Goal: Transaction & Acquisition: Book appointment/travel/reservation

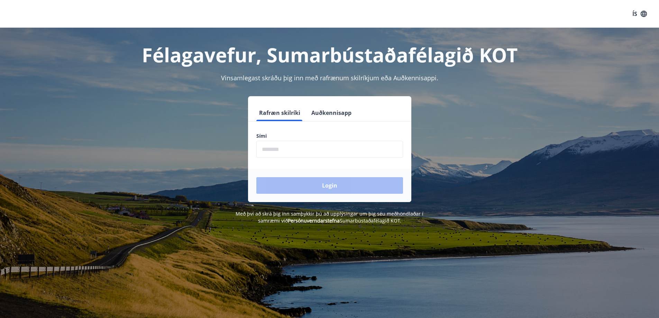
click at [285, 153] on input "phone" at bounding box center [329, 149] width 147 height 17
type input "********"
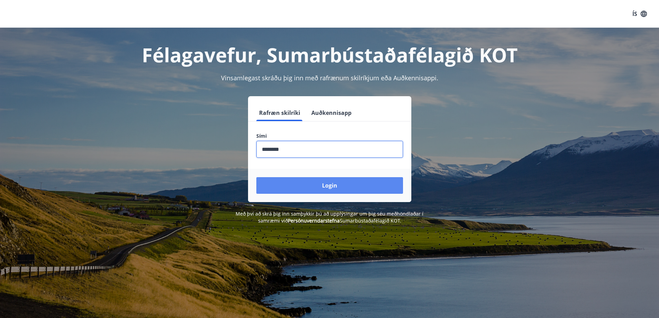
click at [307, 189] on button "Login" at bounding box center [329, 185] width 147 height 17
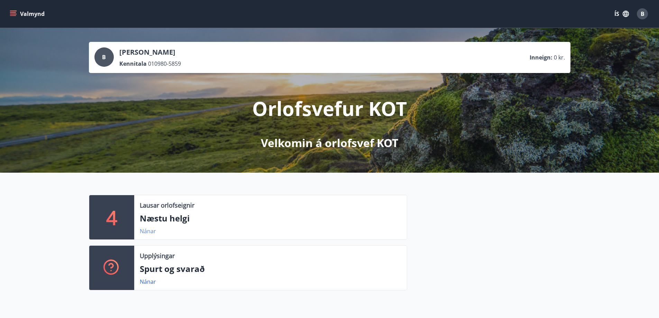
click at [149, 230] on link "Nánar" at bounding box center [148, 231] width 16 height 8
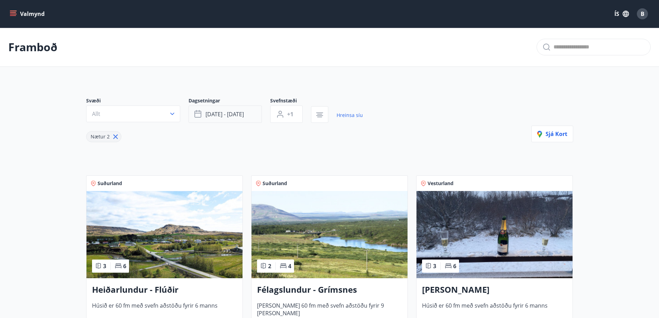
click at [246, 112] on button "sep 19 - sep 22" at bounding box center [224, 113] width 73 height 17
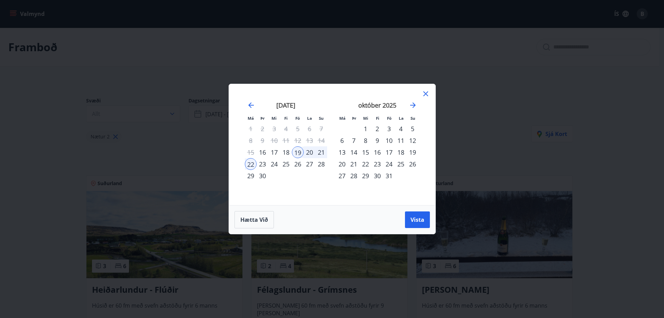
click at [390, 151] on div "17" at bounding box center [389, 152] width 12 height 12
click at [354, 165] on div "21" at bounding box center [354, 164] width 12 height 12
click at [416, 220] on span "Vista" at bounding box center [417, 220] width 14 height 8
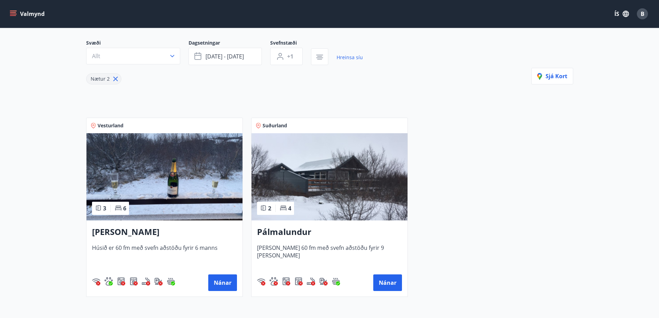
scroll to position [104, 0]
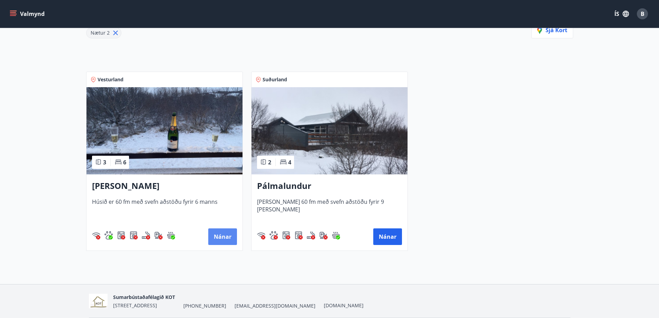
click at [228, 233] on button "Nánar" at bounding box center [222, 236] width 29 height 17
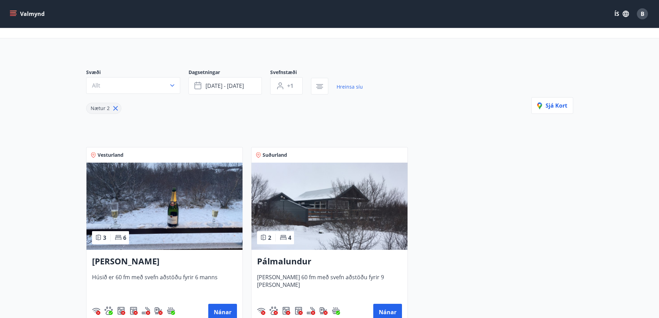
scroll to position [104, 0]
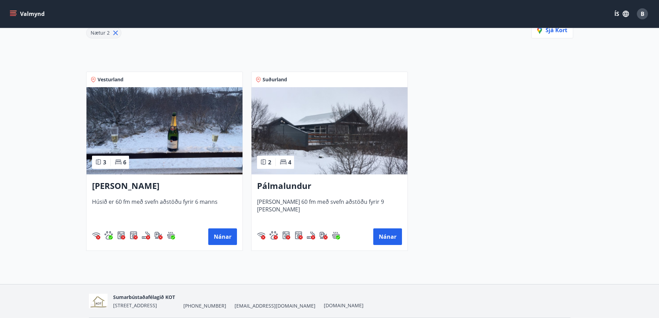
click at [278, 188] on h3 "Pálmalundur" at bounding box center [329, 186] width 145 height 12
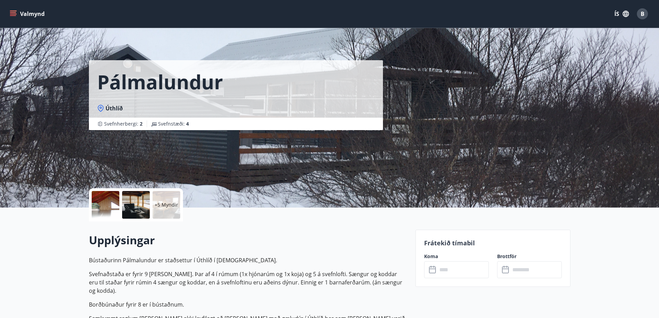
click at [452, 268] on input "text" at bounding box center [463, 269] width 52 height 17
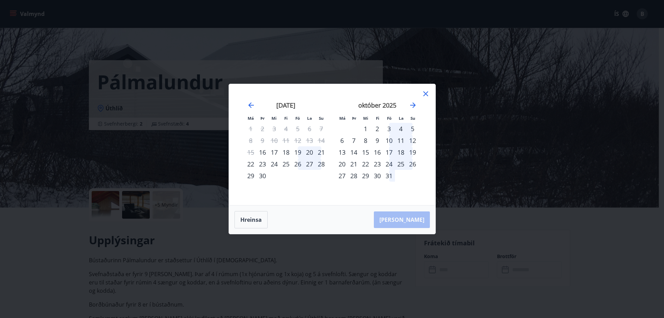
click at [390, 153] on div "17" at bounding box center [389, 152] width 12 height 12
click at [354, 165] on div "21" at bounding box center [354, 164] width 12 height 12
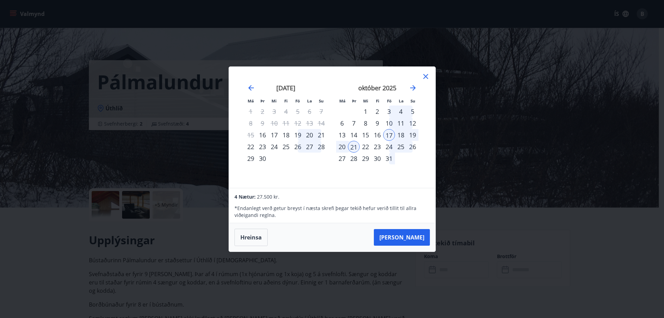
click at [388, 134] on div "17" at bounding box center [389, 135] width 12 height 12
click at [342, 150] on div "20" at bounding box center [342, 147] width 12 height 12
click at [426, 78] on icon at bounding box center [425, 76] width 8 height 8
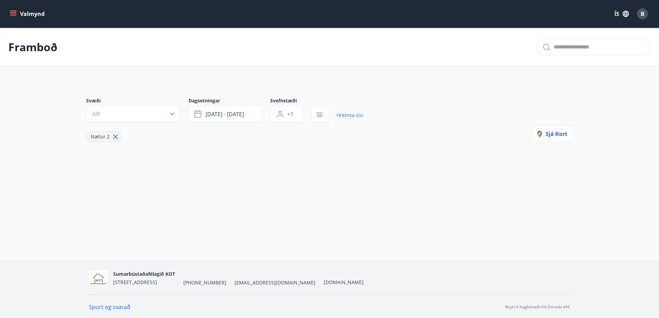
click at [13, 11] on icon "menu" at bounding box center [14, 11] width 8 height 1
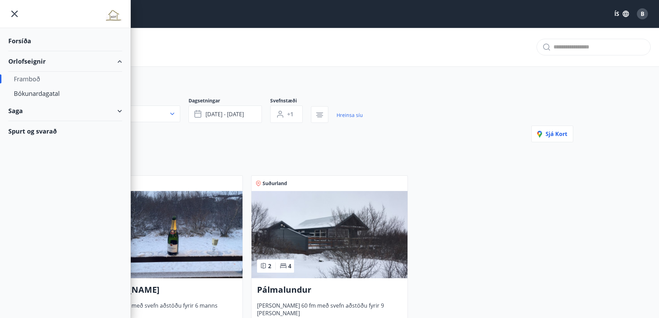
click at [32, 81] on div "Framboð" at bounding box center [65, 79] width 103 height 15
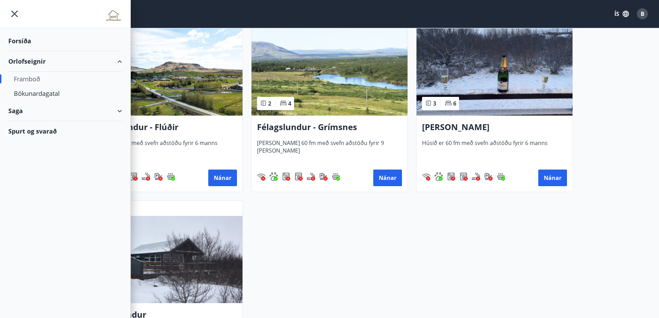
scroll to position [35, 0]
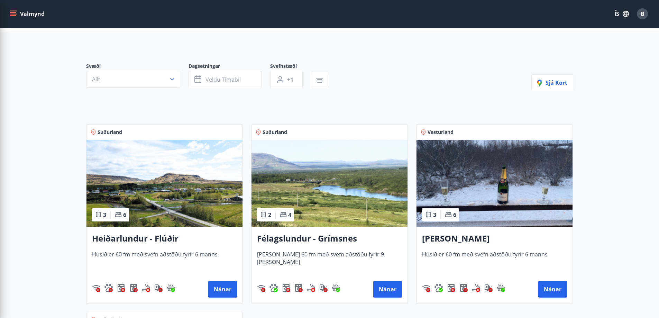
click at [405, 52] on div "Svæði Allt Dagsetningar Veldu tímabil Svefnstæði +1 Sjá kort Suðurland 3 6 Heið…" at bounding box center [330, 271] width 498 height 450
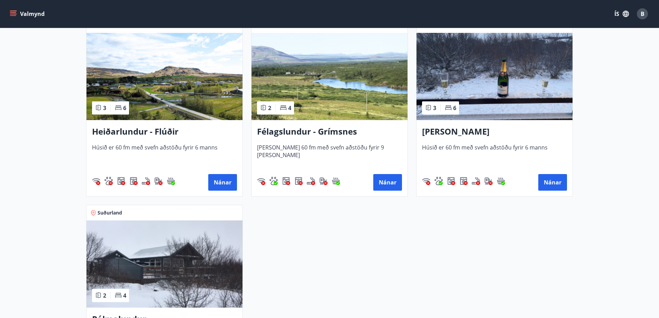
scroll to position [173, 0]
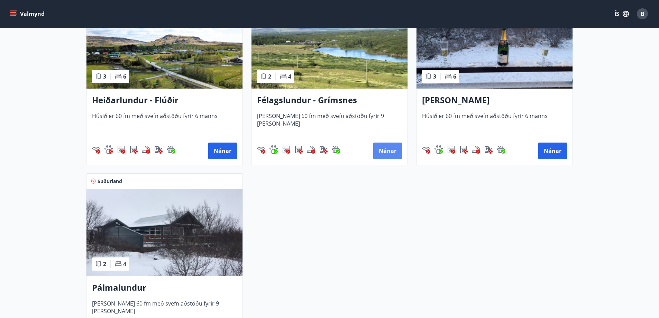
click at [384, 147] on button "Nánar" at bounding box center [387, 150] width 29 height 17
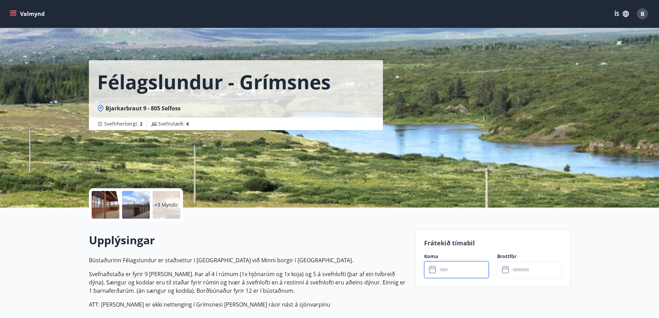
click at [469, 265] on input "text" at bounding box center [463, 269] width 52 height 17
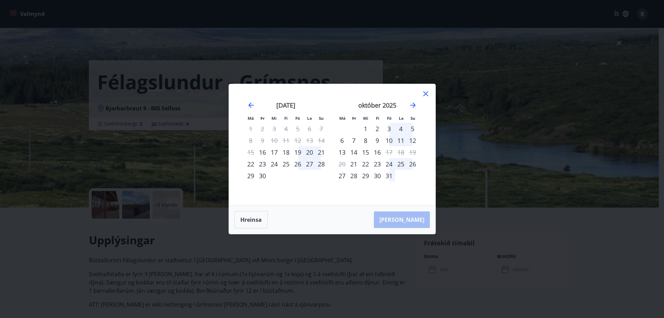
click at [429, 94] on icon at bounding box center [425, 94] width 8 height 8
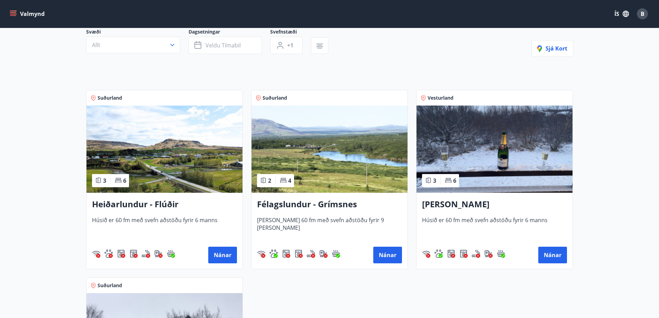
scroll to position [70, 0]
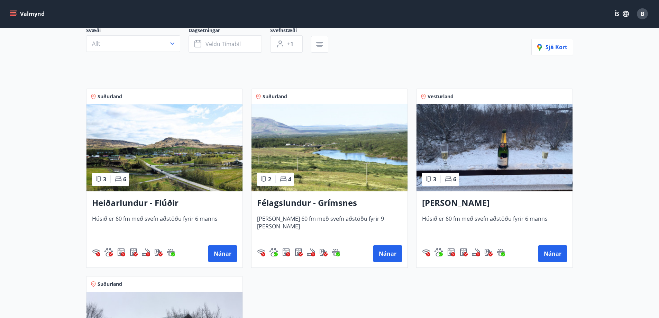
click at [482, 160] on img at bounding box center [494, 147] width 156 height 87
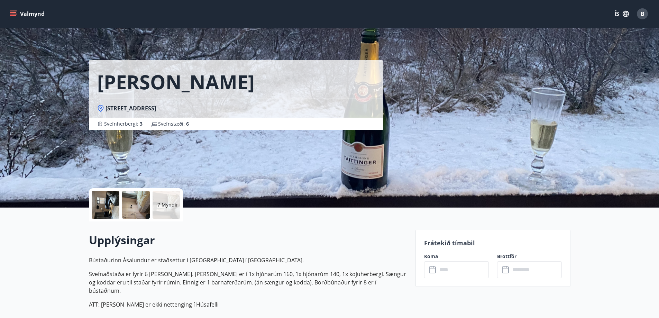
click at [431, 250] on div "Frátekið tímabil Koma ​ ​ Brottför ​ ​" at bounding box center [492, 258] width 155 height 57
click at [432, 246] on p "Frátekið tímabil" at bounding box center [493, 242] width 138 height 9
click at [435, 242] on p "Frátekið tímabil" at bounding box center [493, 242] width 138 height 9
click at [474, 269] on input "text" at bounding box center [463, 269] width 52 height 17
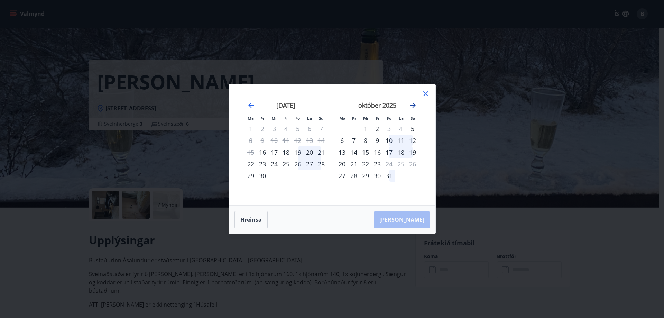
click at [413, 103] on icon "Move forward to switch to the next month." at bounding box center [413, 105] width 8 height 8
drag, startPoint x: 424, startPoint y: 92, endPoint x: 437, endPoint y: 141, distance: 50.9
click at [425, 92] on icon at bounding box center [425, 94] width 8 height 8
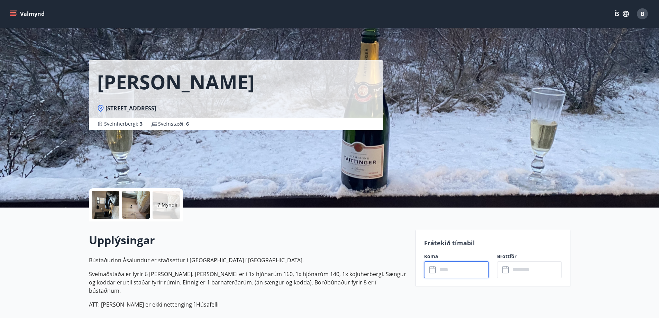
click at [116, 207] on div at bounding box center [106, 205] width 28 height 28
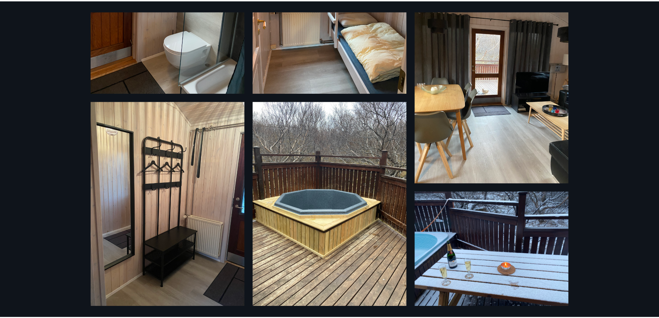
scroll to position [622, 0]
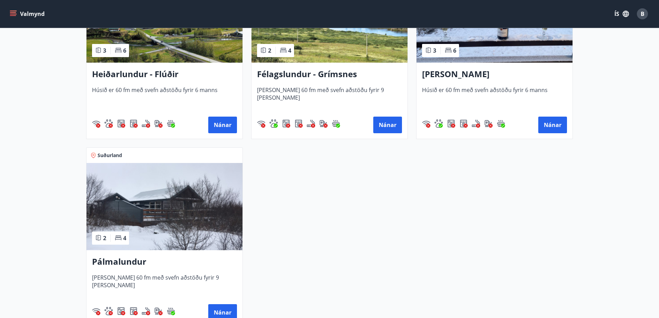
scroll to position [242, 0]
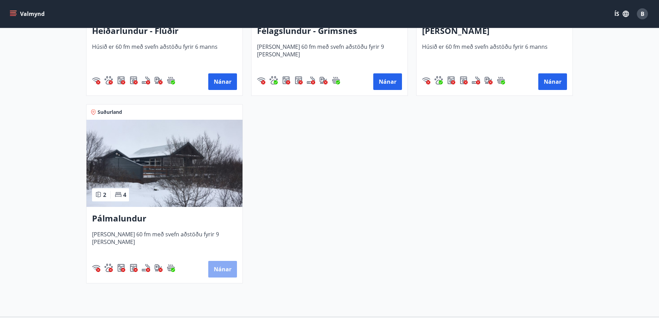
click at [221, 265] on button "Nánar" at bounding box center [222, 269] width 29 height 17
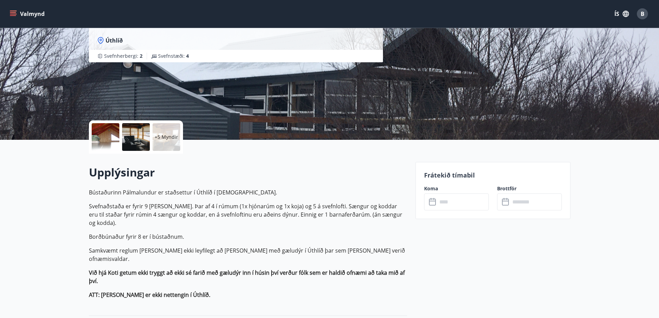
scroll to position [69, 0]
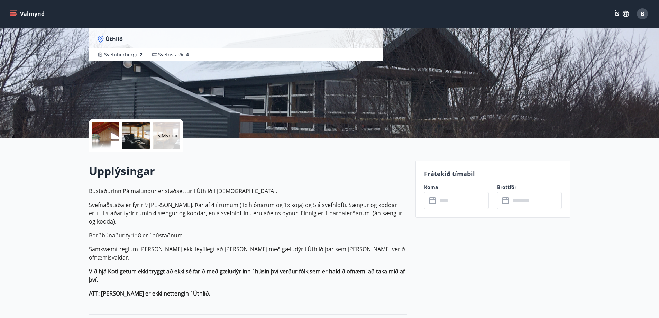
click at [471, 195] on input "text" at bounding box center [463, 200] width 52 height 17
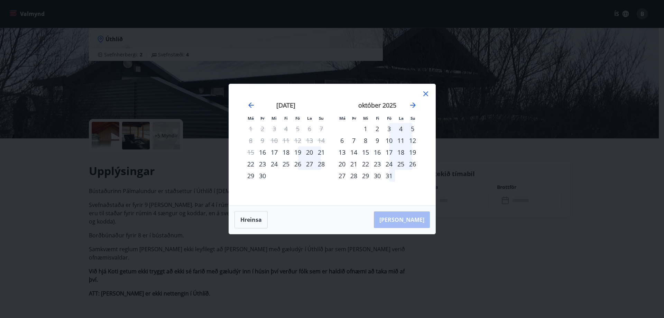
drag, startPoint x: 427, startPoint y: 93, endPoint x: 405, endPoint y: 126, distance: 40.2
click at [426, 93] on icon at bounding box center [425, 94] width 8 height 8
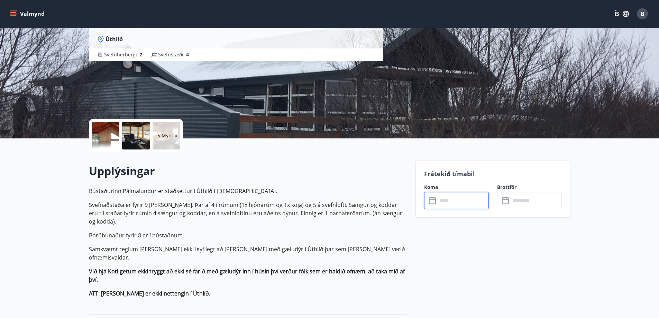
click at [457, 207] on input "text" at bounding box center [463, 200] width 52 height 17
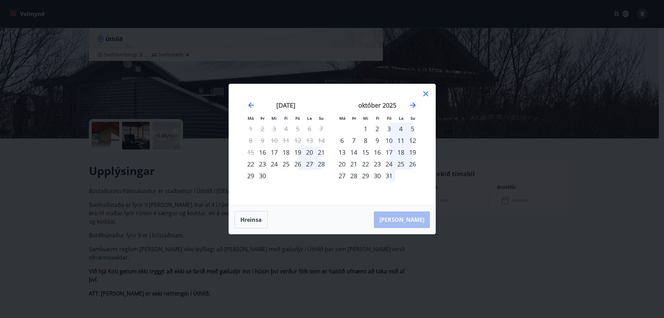
click at [391, 152] on div "17" at bounding box center [389, 152] width 12 height 12
click at [345, 163] on div "20" at bounding box center [342, 164] width 12 height 12
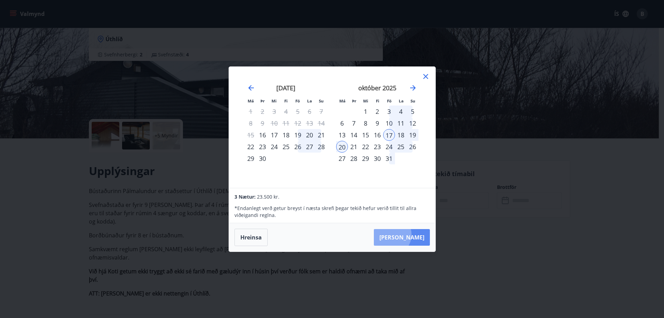
click at [411, 234] on button "Taka Frá" at bounding box center [402, 237] width 56 height 17
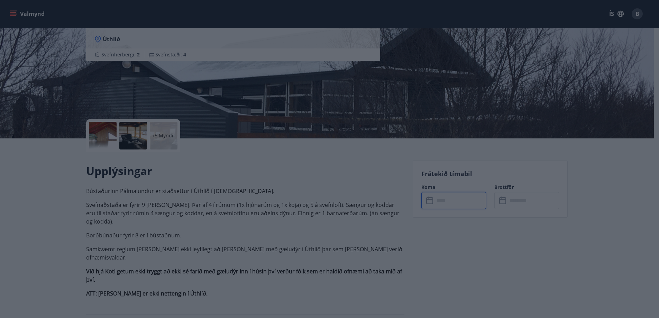
type input "******"
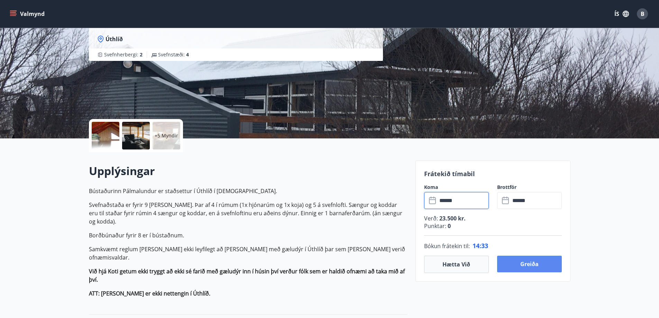
click at [544, 262] on button "Greiða" at bounding box center [529, 263] width 65 height 17
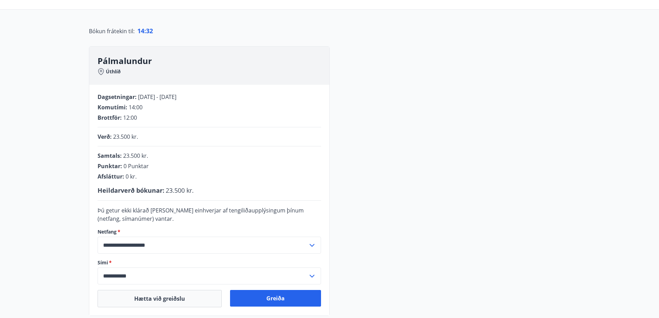
scroll to position [69, 0]
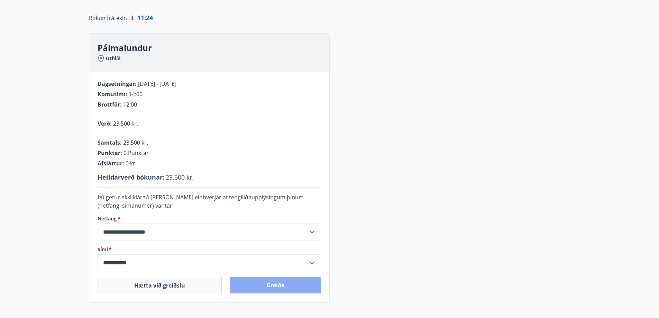
click at [270, 287] on button "Greiða" at bounding box center [275, 285] width 91 height 17
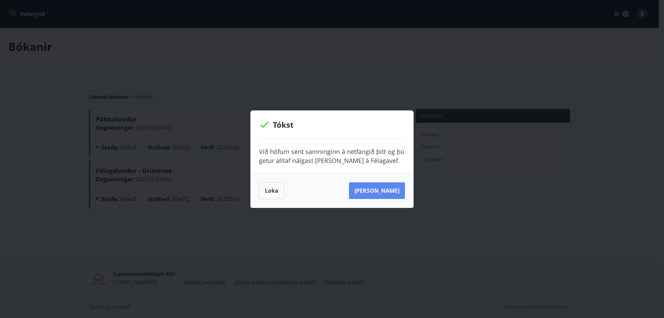
click at [385, 192] on button "[PERSON_NAME]" at bounding box center [377, 190] width 56 height 17
drag, startPoint x: 274, startPoint y: 189, endPoint x: 280, endPoint y: 191, distance: 6.0
click at [274, 190] on button "Loka" at bounding box center [271, 190] width 25 height 17
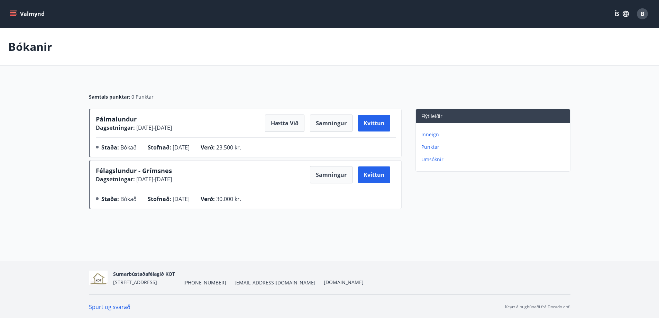
click at [426, 148] on p "Punktar" at bounding box center [494, 146] width 146 height 7
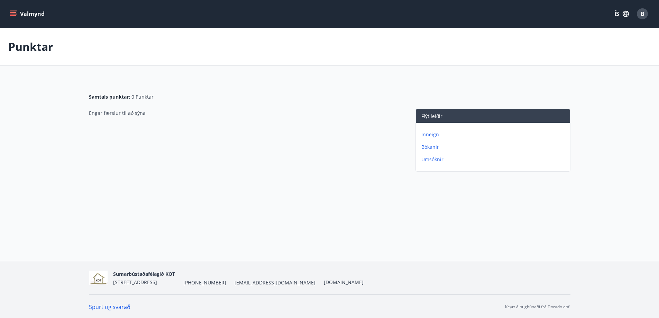
click at [424, 145] on p "Bókanir" at bounding box center [494, 146] width 146 height 7
